Goal: Check status: Check status

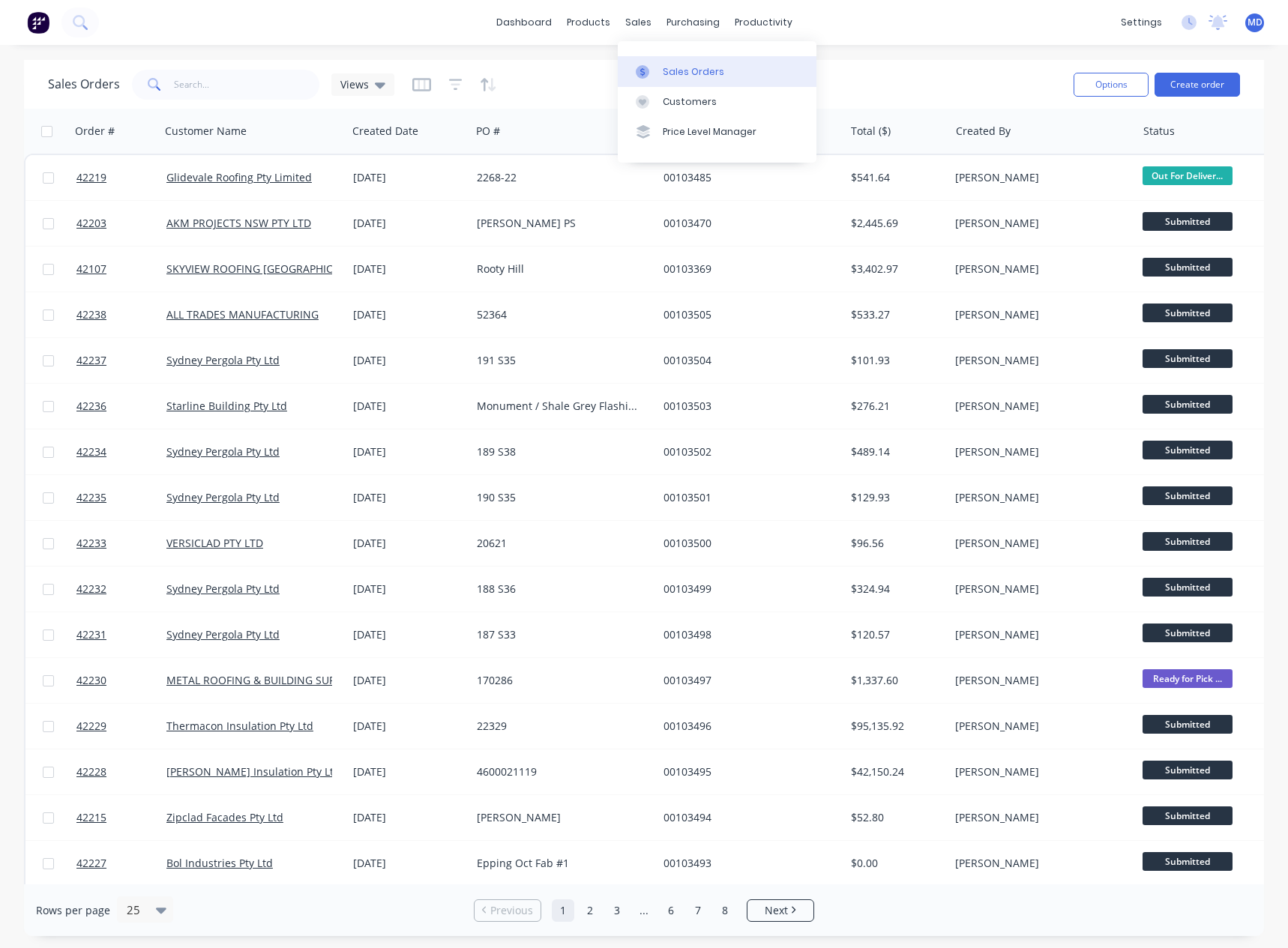
drag, startPoint x: 709, startPoint y: 87, endPoint x: 705, endPoint y: 73, distance: 14.6
click at [709, 84] on div "Sales Orders Customers Price Level Manager" at bounding box center [717, 101] width 199 height 120
click at [705, 68] on div "Sales Orders" at bounding box center [693, 72] width 61 height 13
click at [644, 18] on div "sales" at bounding box center [638, 22] width 41 height 22
click at [709, 64] on link "Sales Orders" at bounding box center [717, 71] width 199 height 30
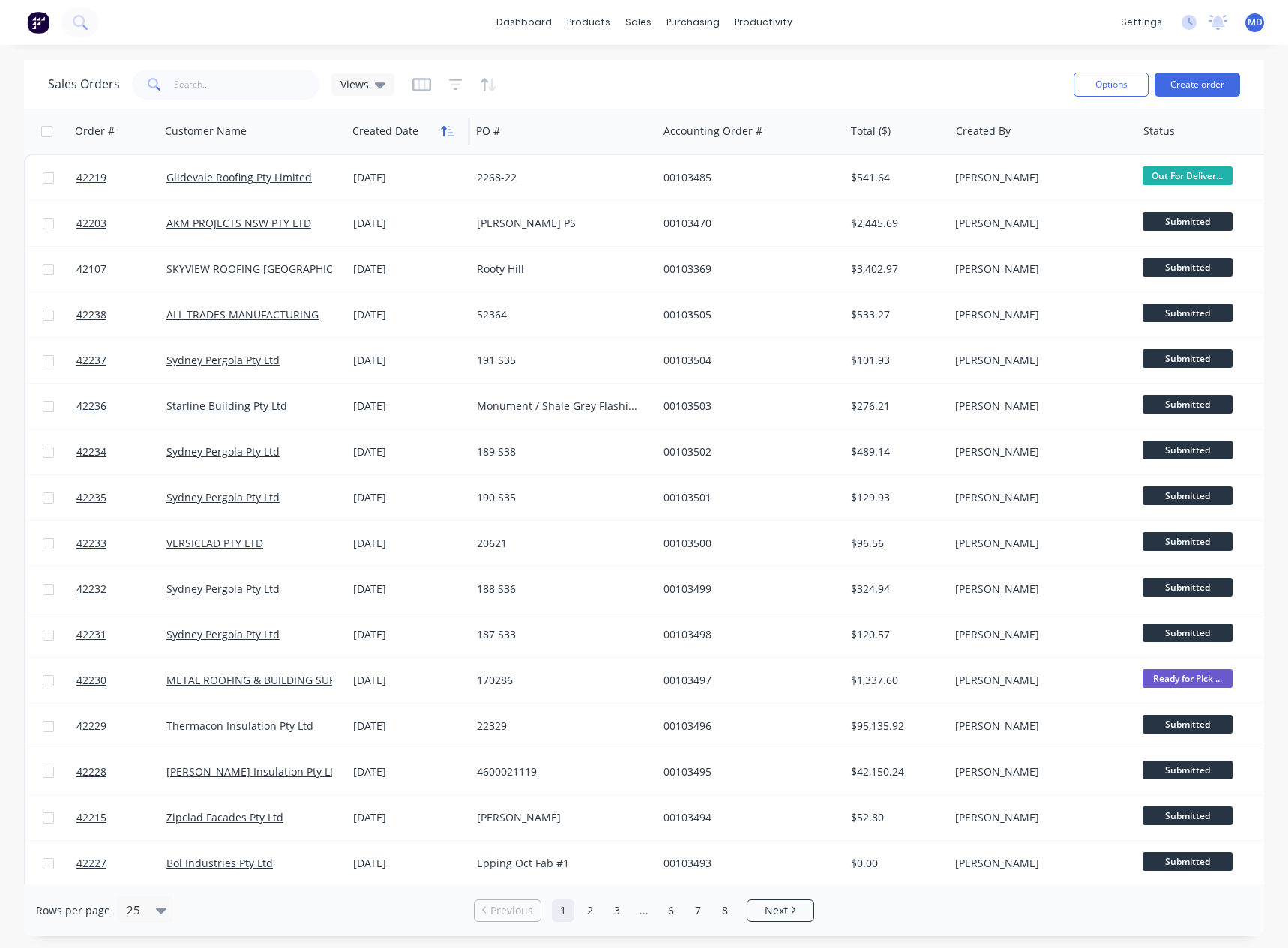
click at [441, 129] on icon "button" at bounding box center [448, 131] width 13 height 12
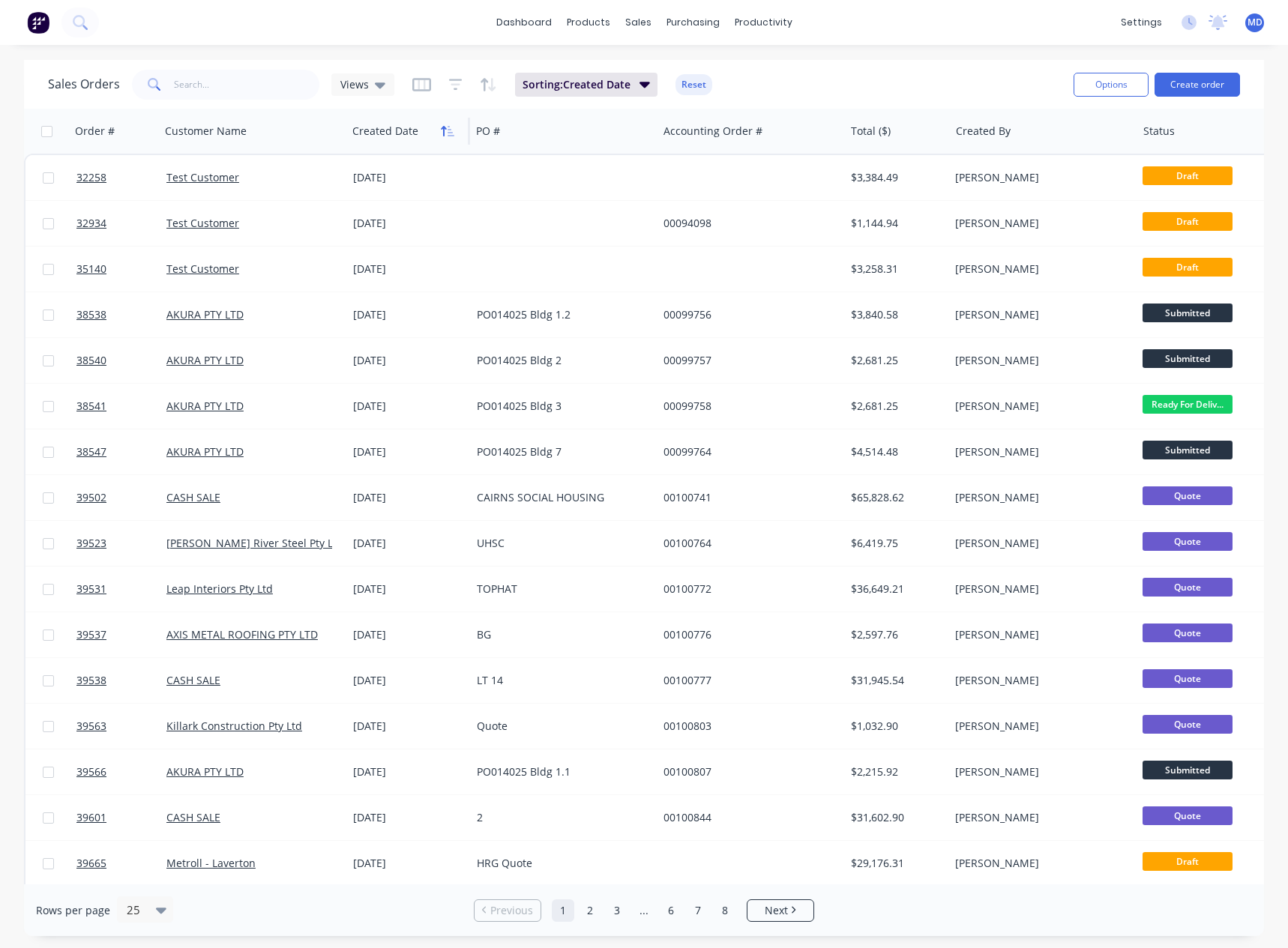
click at [448, 131] on icon "button" at bounding box center [448, 131] width 13 height 12
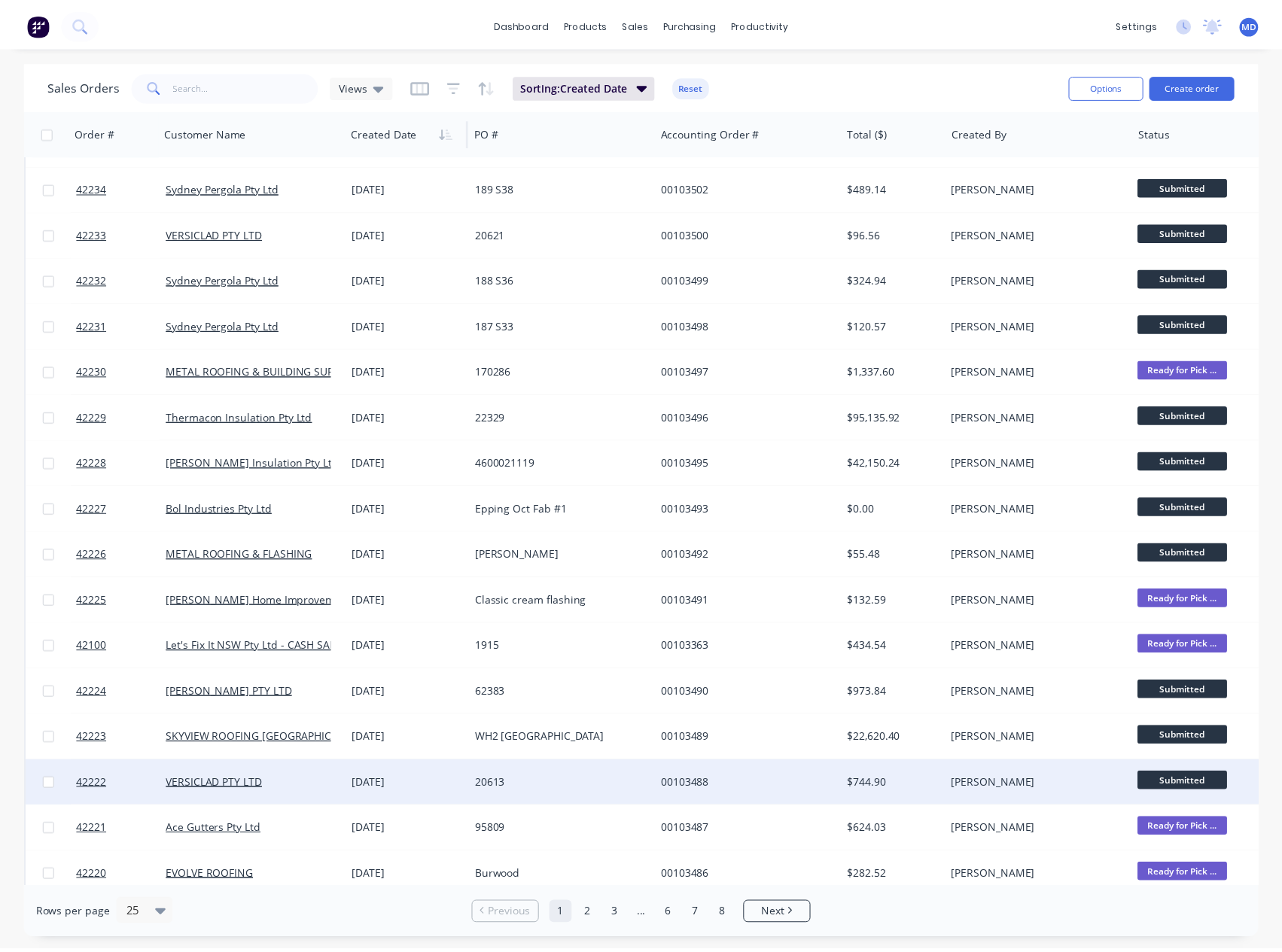
scroll to position [226, 0]
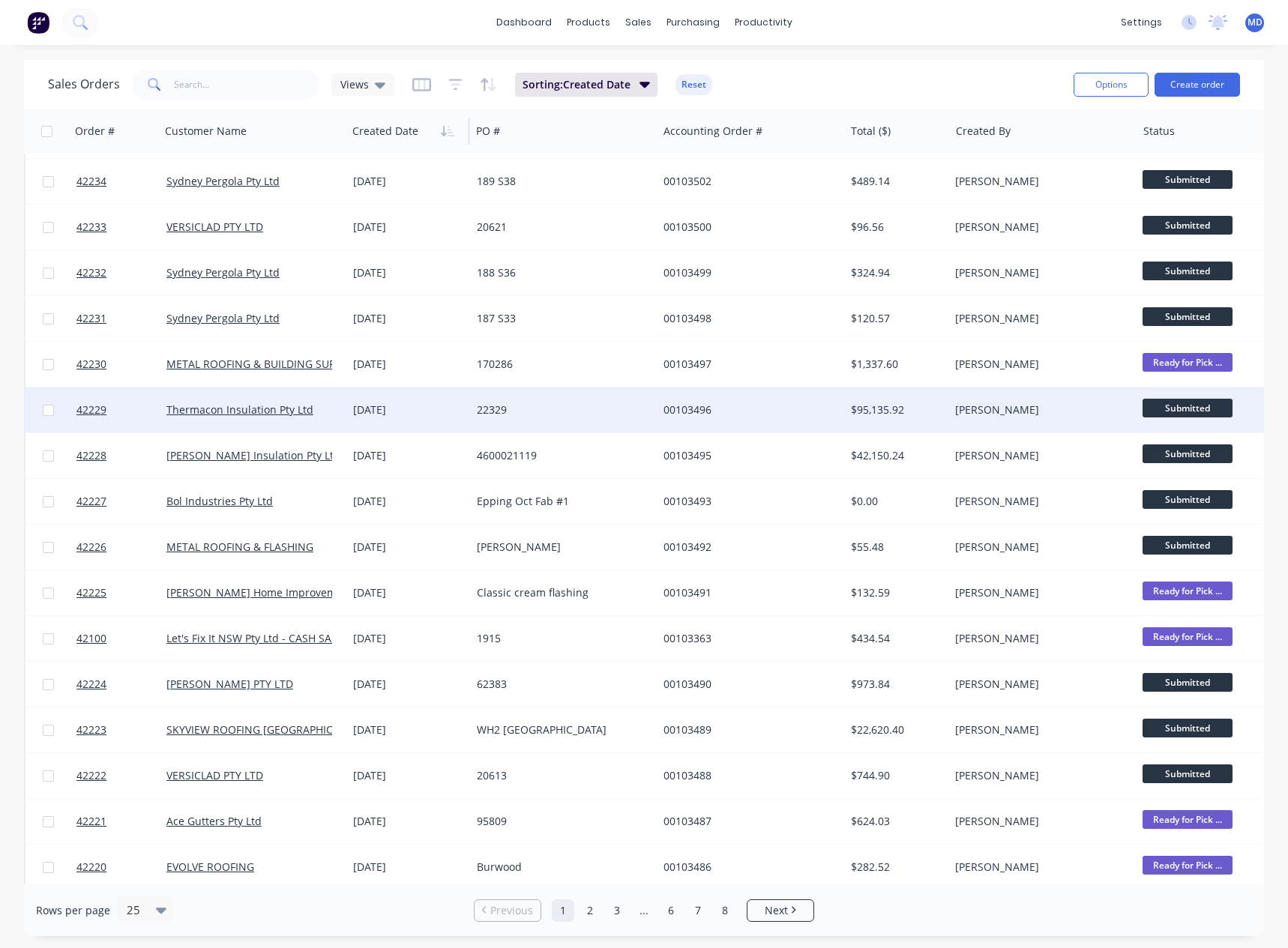
click at [552, 409] on div "22329" at bounding box center [560, 410] width 166 height 15
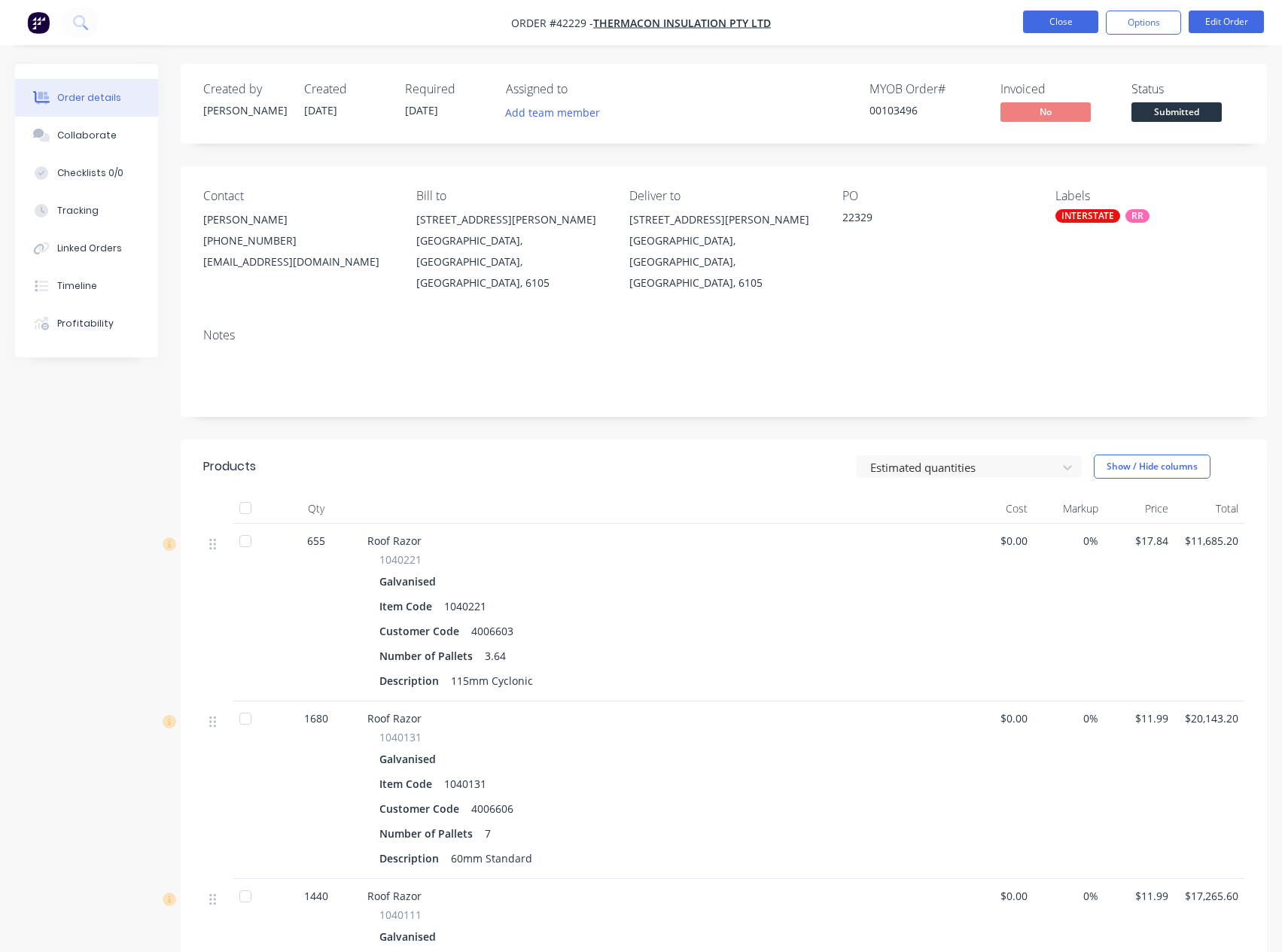
click at [1063, 19] on button "Close" at bounding box center [1061, 21] width 76 height 22
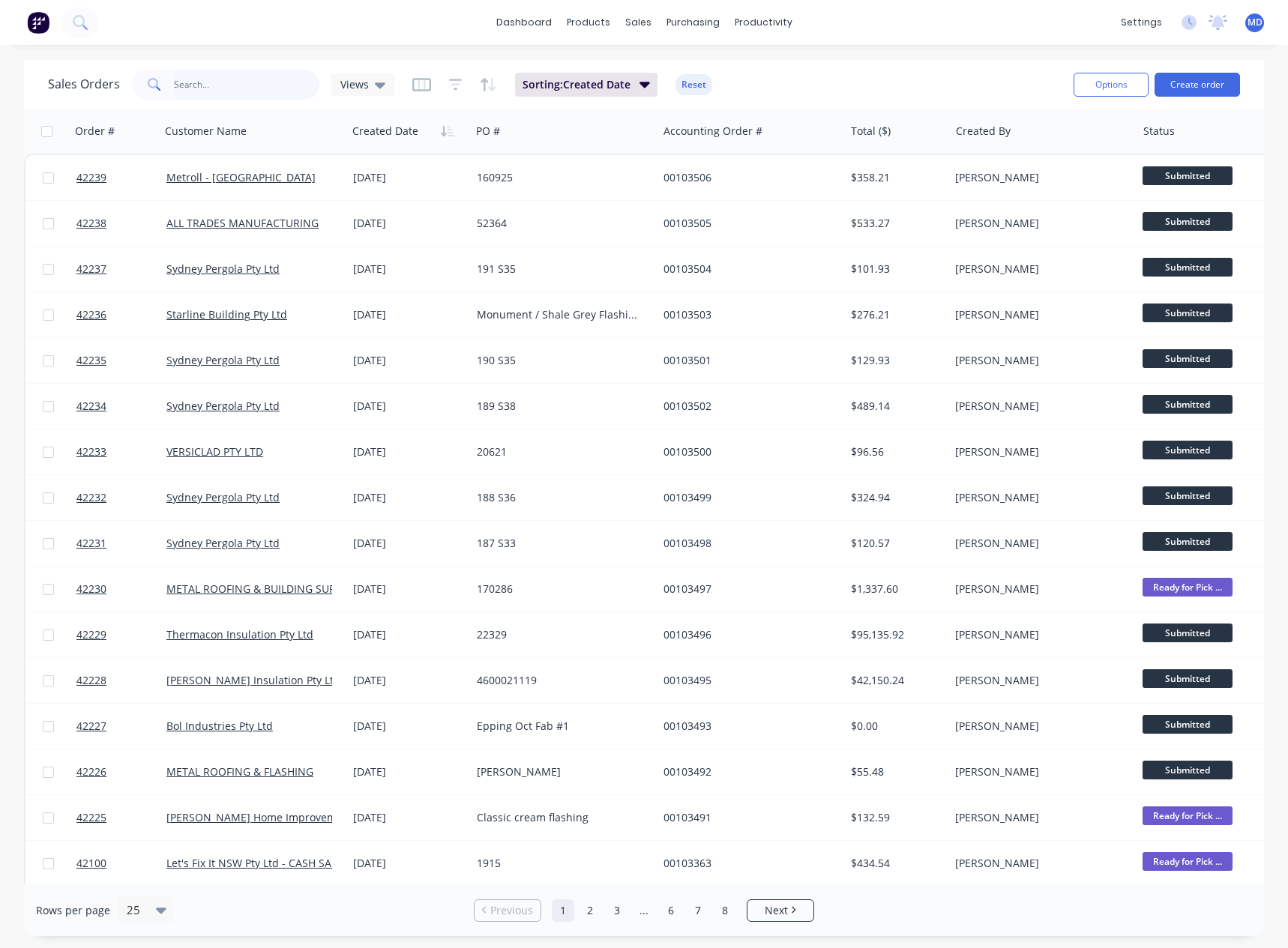
click at [233, 78] on input "text" at bounding box center [246, 84] width 146 height 30
type input "METF"
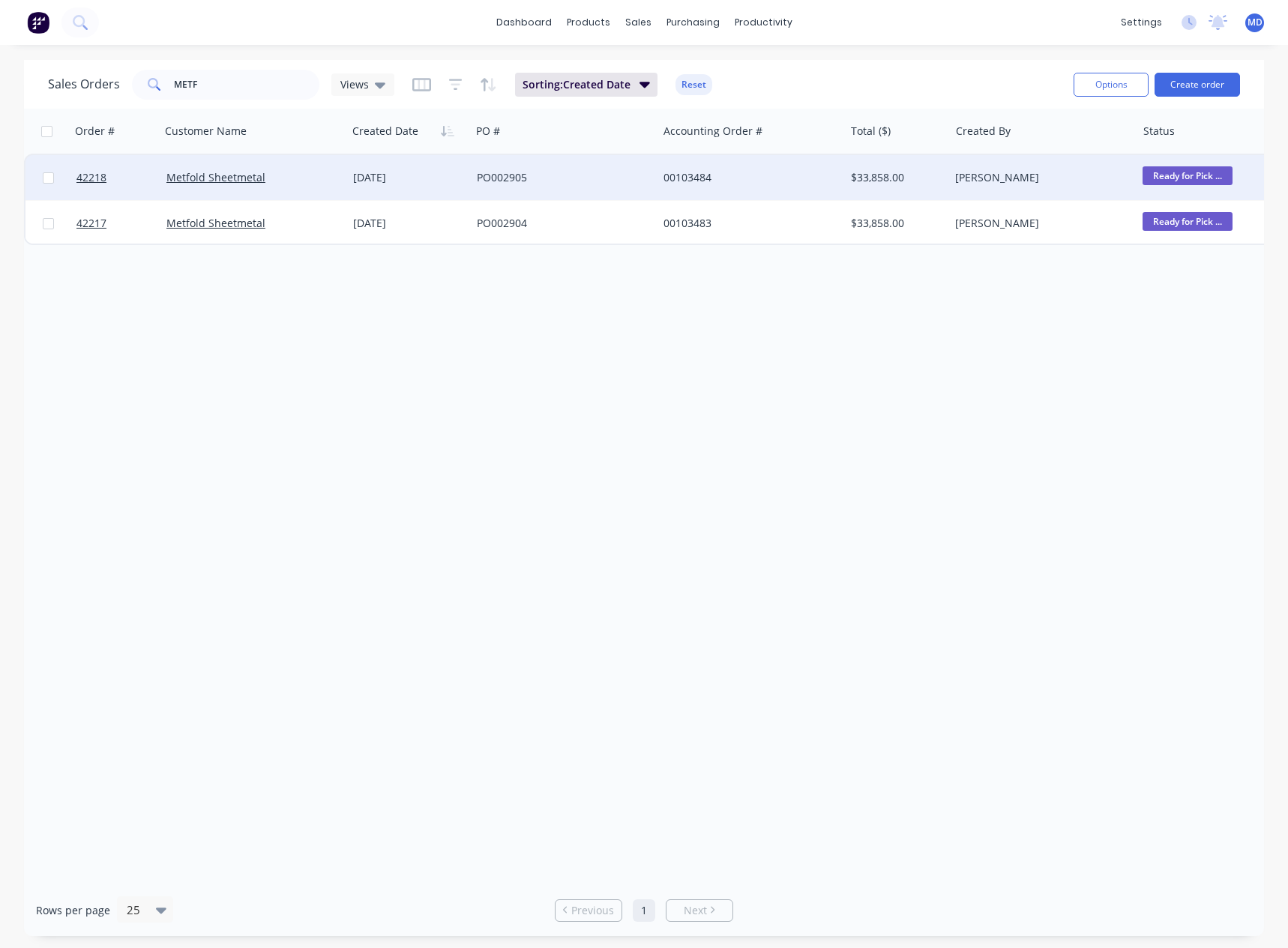
click at [582, 169] on div "PO002905" at bounding box center [564, 177] width 187 height 45
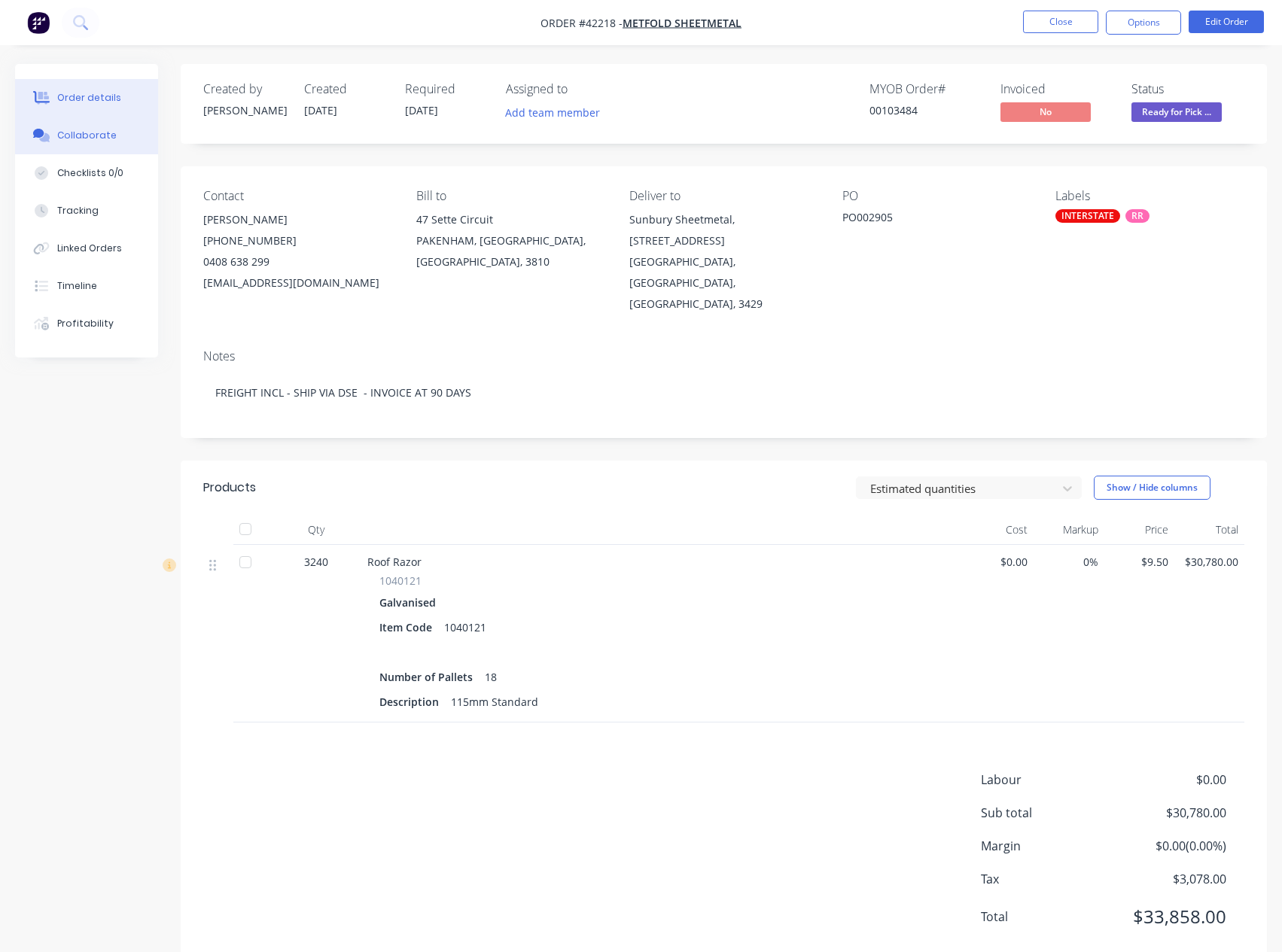
click at [86, 136] on div "Collaborate" at bounding box center [87, 136] width 59 height 13
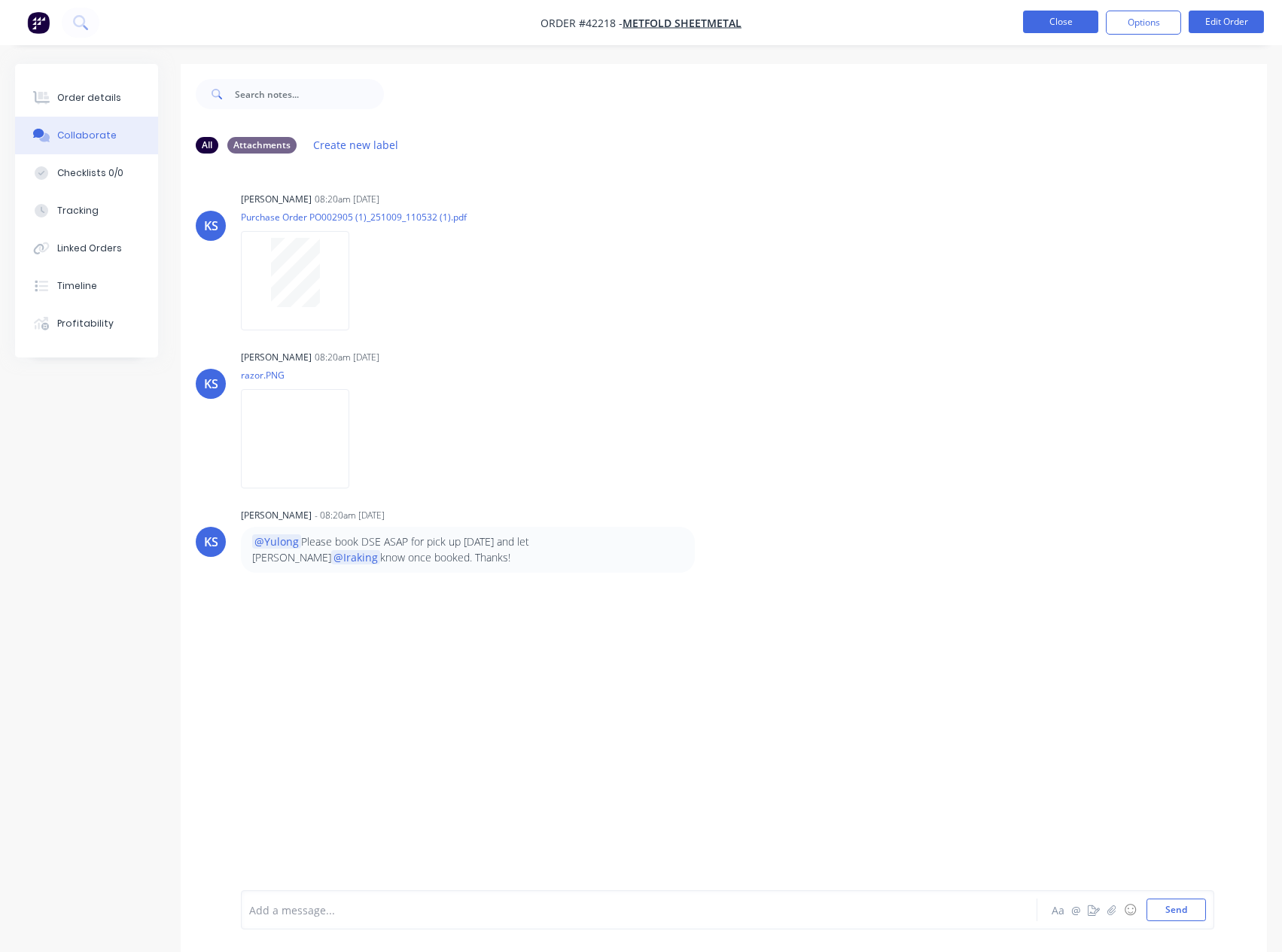
click at [1050, 24] on button "Close" at bounding box center [1061, 21] width 76 height 22
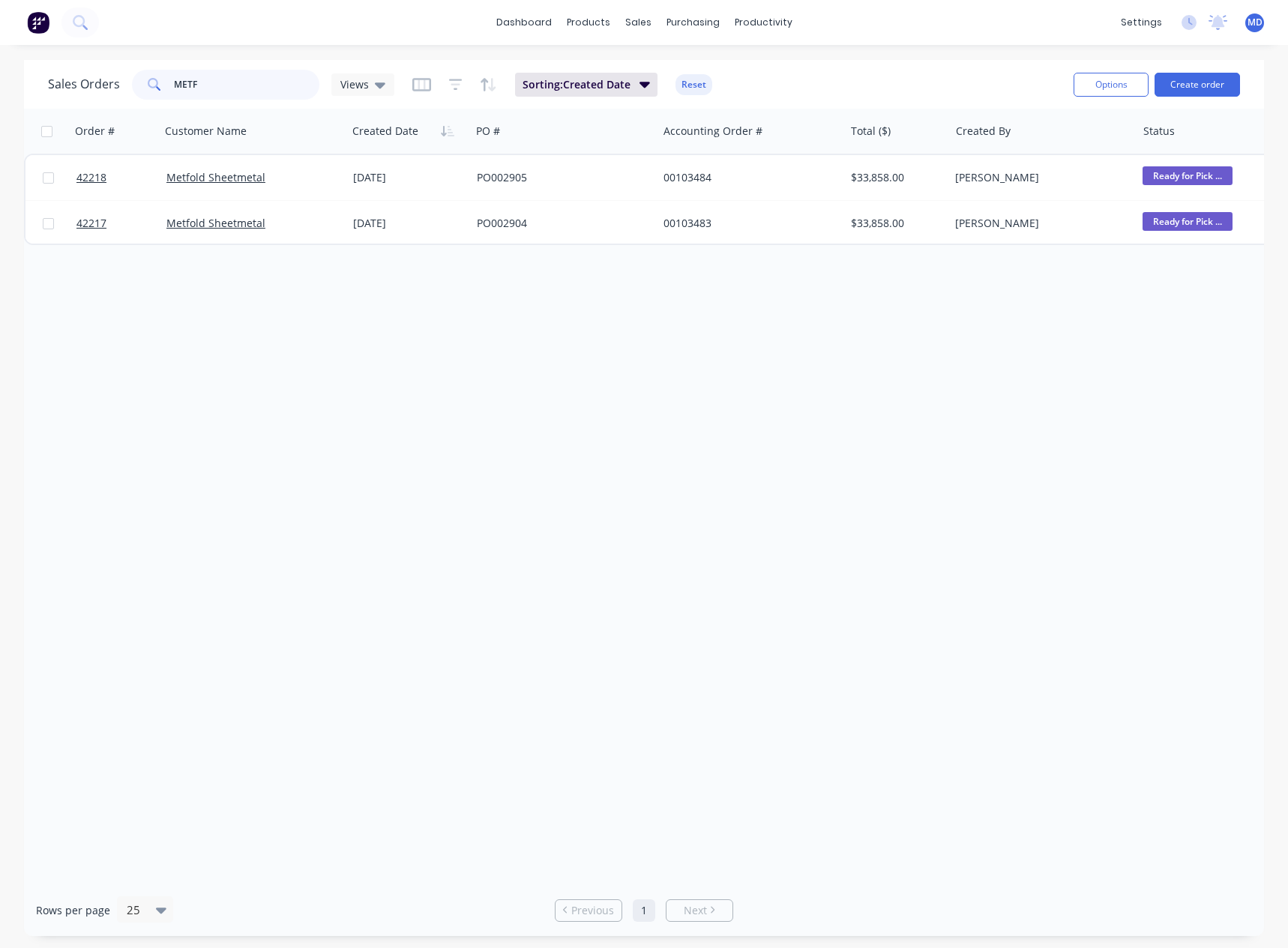
drag, startPoint x: 224, startPoint y: 87, endPoint x: 10, endPoint y: 86, distance: 214.0
click at [50, 98] on div "Sales Orders METF Views" at bounding box center [221, 84] width 346 height 30
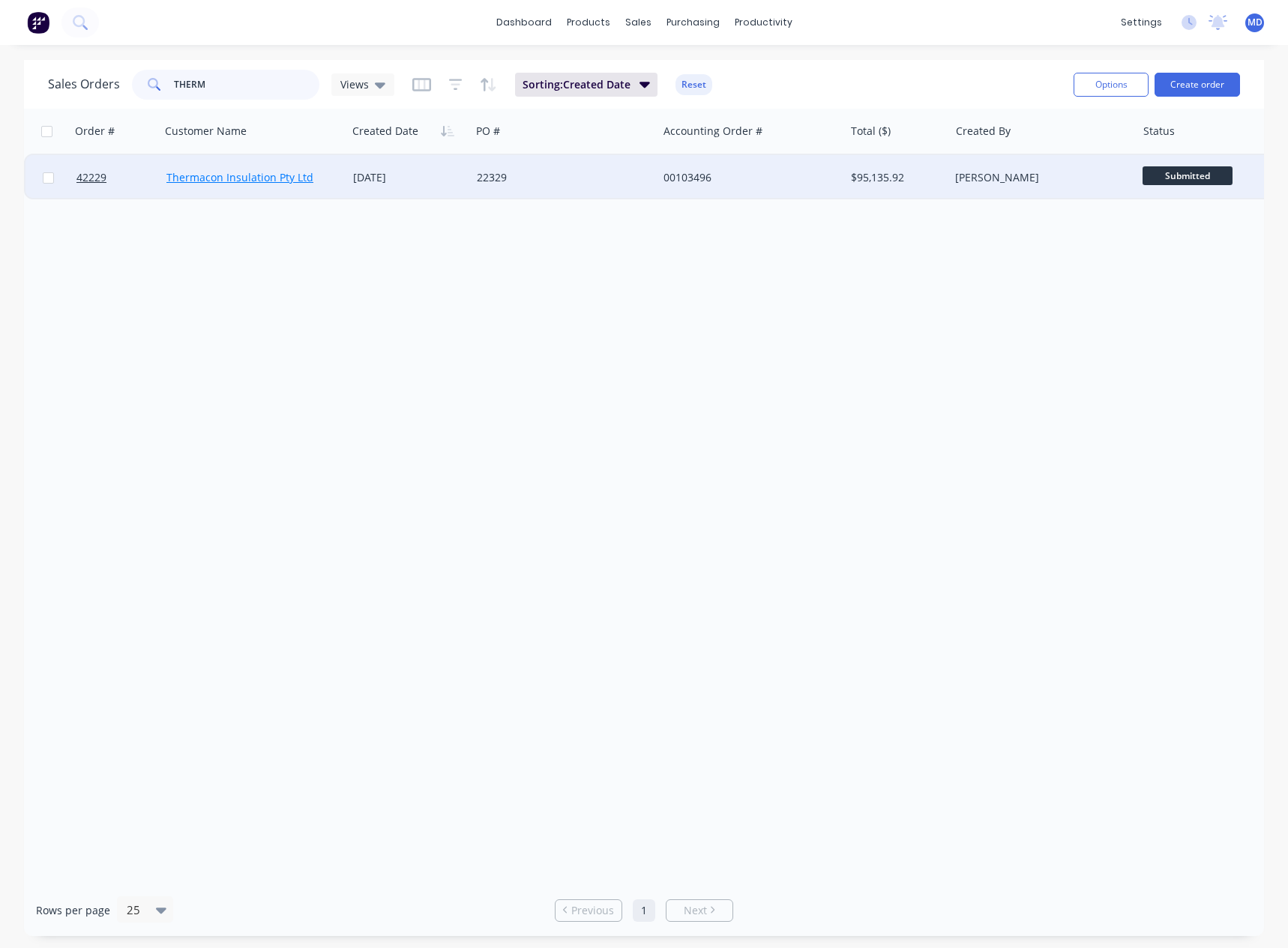
type input "THERM"
click at [207, 183] on link "Thermacon Insulation Pty Ltd" at bounding box center [240, 177] width 147 height 14
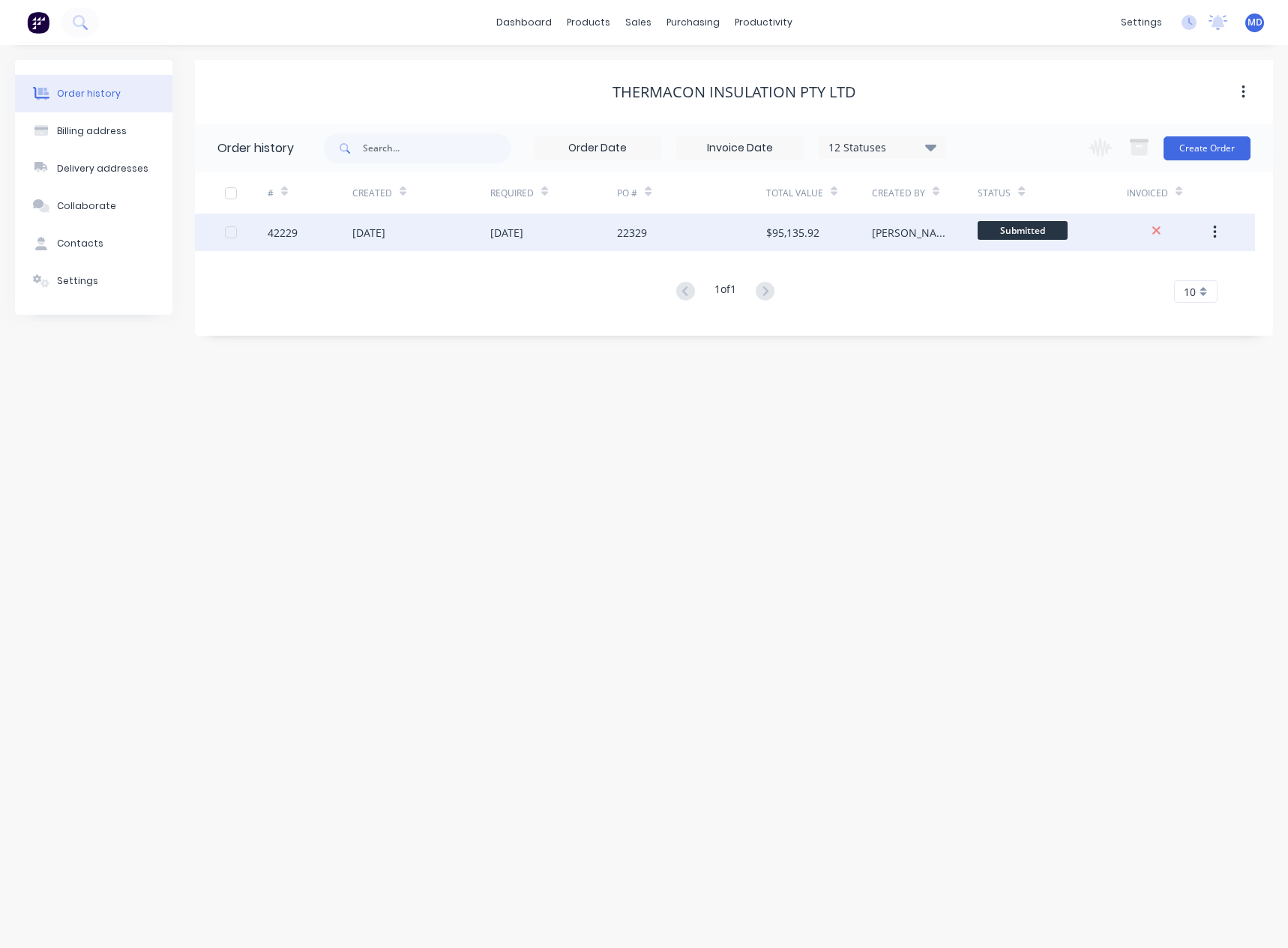
click at [444, 227] on div "[DATE]" at bounding box center [421, 232] width 138 height 38
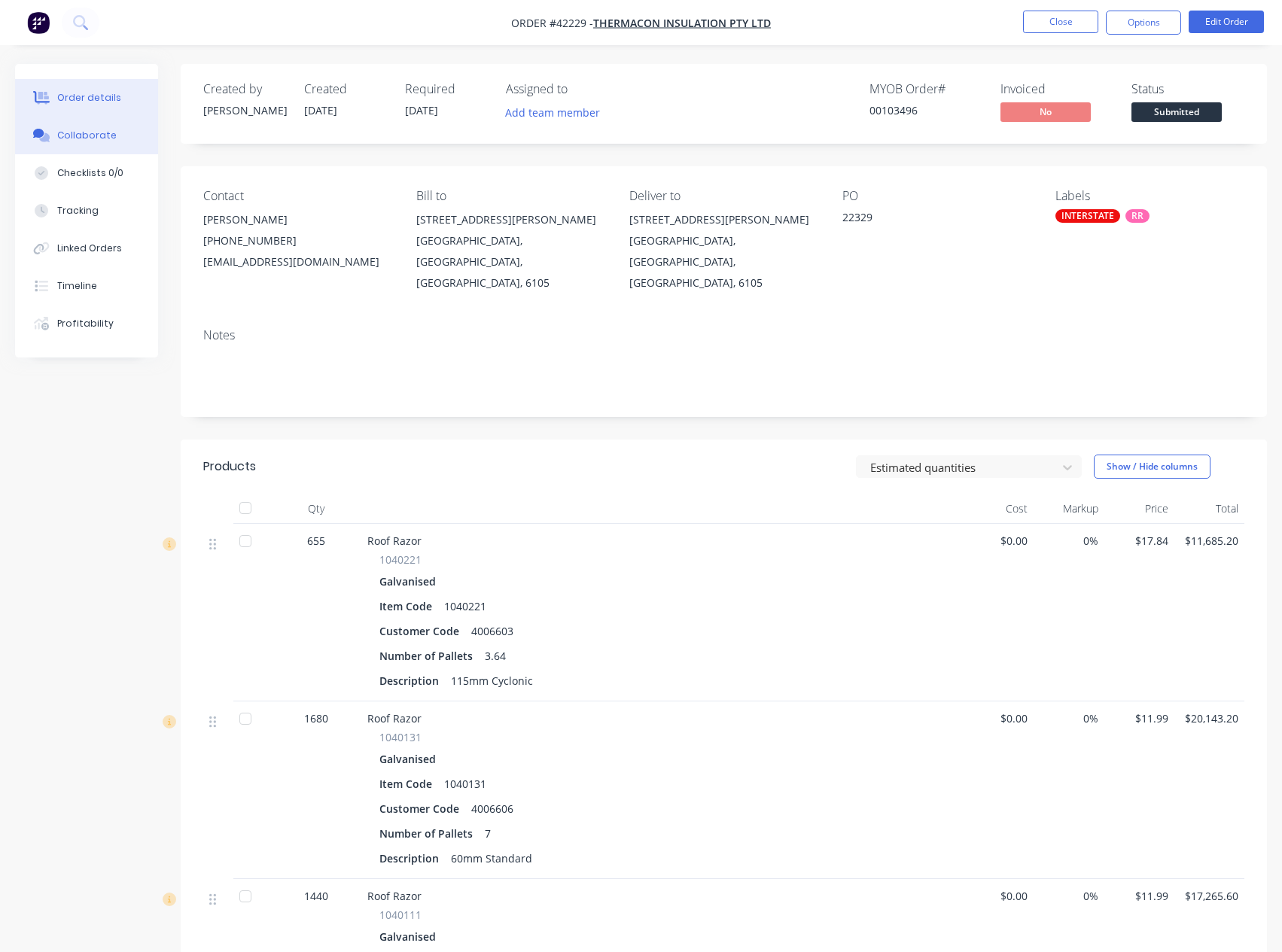
drag, startPoint x: 84, startPoint y: 135, endPoint x: 85, endPoint y: 143, distance: 8.1
click at [83, 135] on div "Collaborate" at bounding box center [87, 136] width 59 height 13
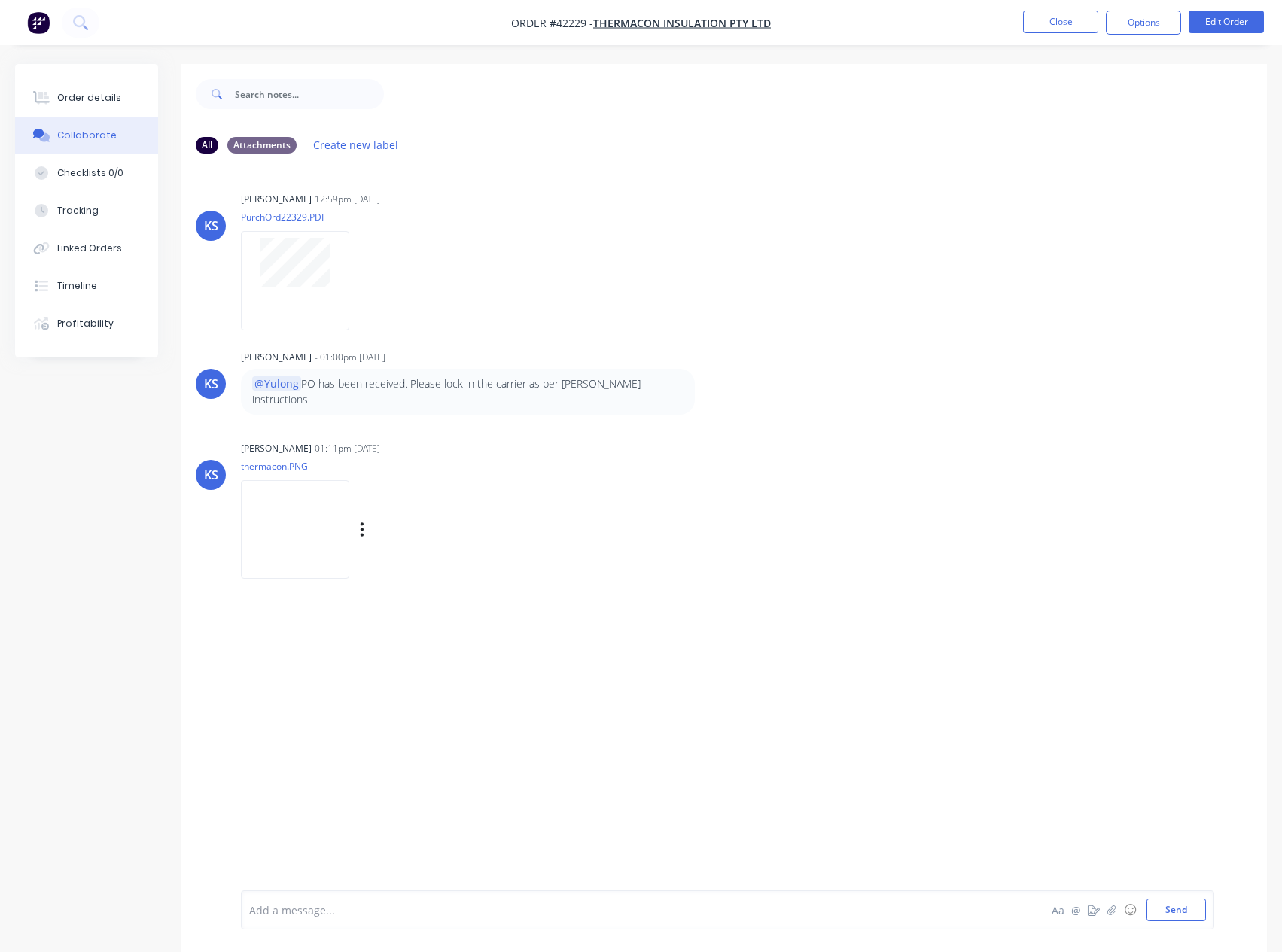
click at [308, 503] on img at bounding box center [295, 529] width 108 height 99
click at [114, 95] on div "Order details" at bounding box center [90, 98] width 64 height 13
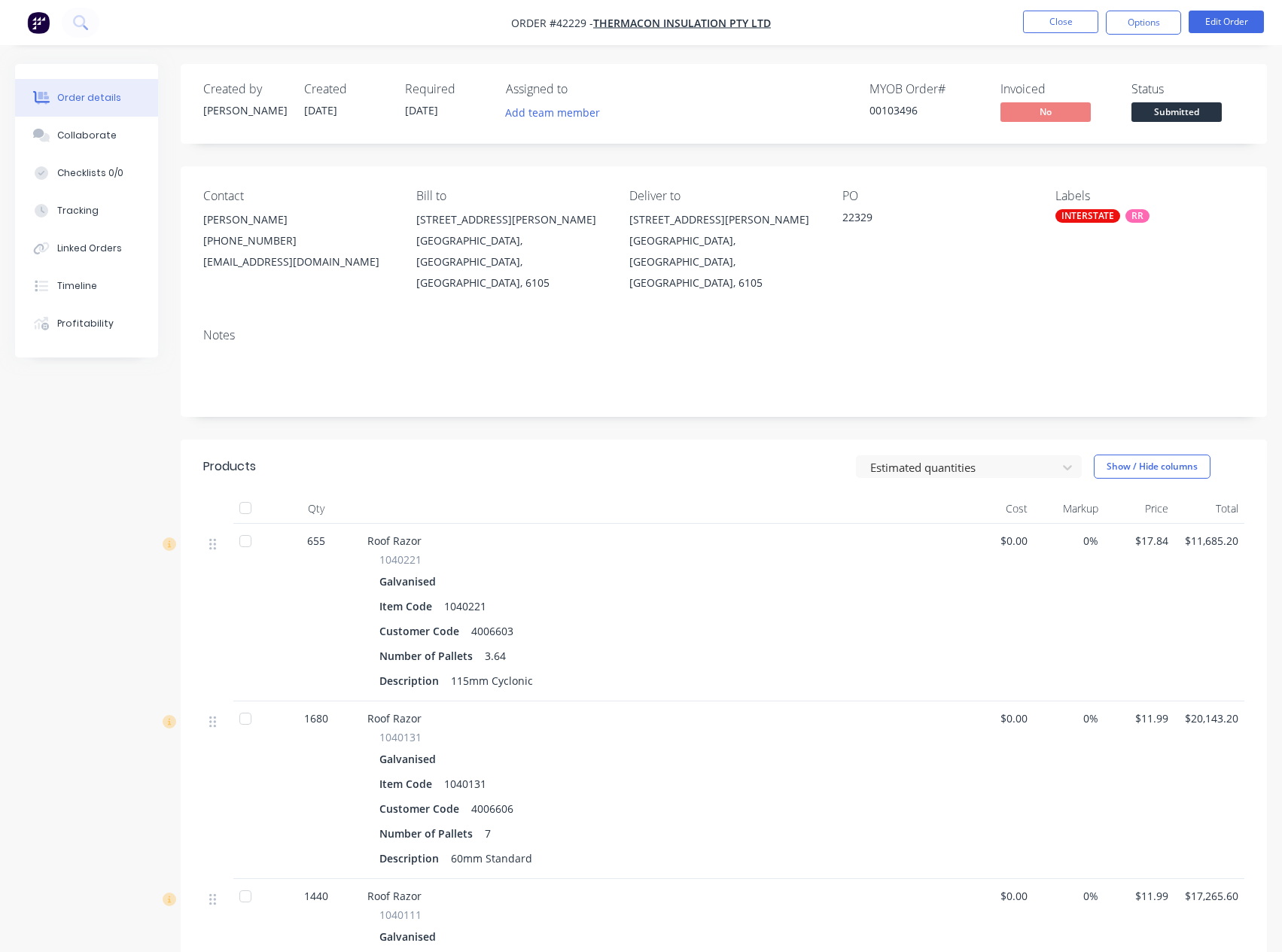
click at [102, 407] on div "Created by [PERSON_NAME] Created [DATE] Required [DATE] Assigned to Add team me…" at bounding box center [640, 783] width 1252 height 1437
click at [77, 131] on div "Collaborate" at bounding box center [87, 136] width 59 height 13
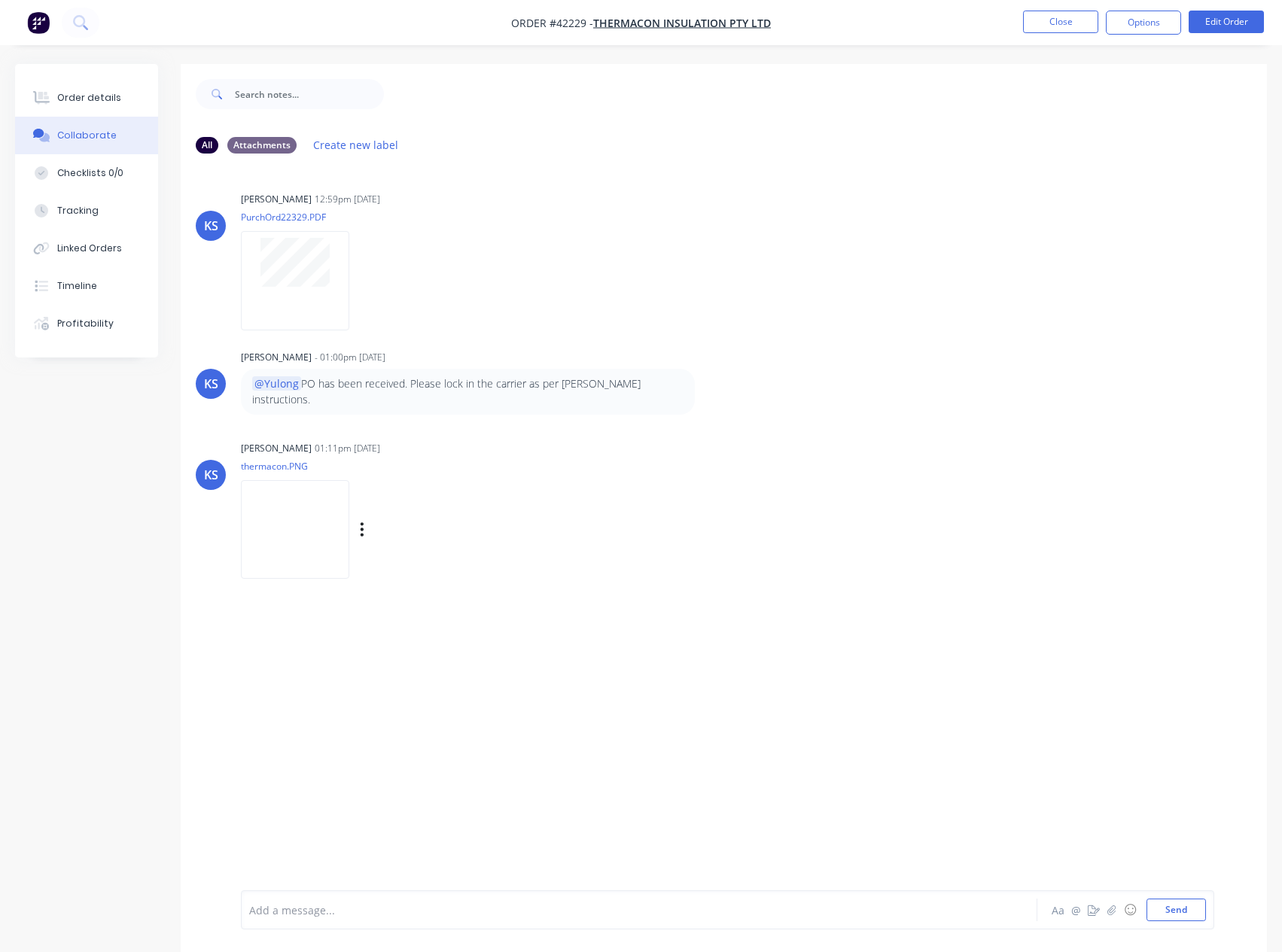
click at [288, 502] on img at bounding box center [295, 529] width 108 height 99
click at [1058, 22] on button "Close" at bounding box center [1061, 21] width 76 height 22
